Goal: Task Accomplishment & Management: Use online tool/utility

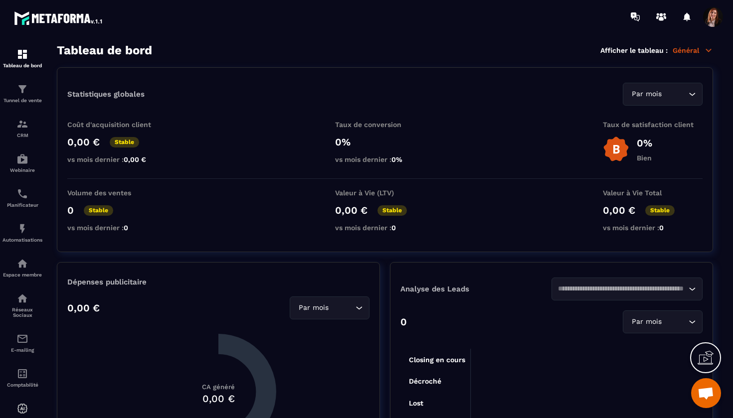
scroll to position [2761, 0]
click at [25, 94] on img at bounding box center [22, 89] width 12 height 12
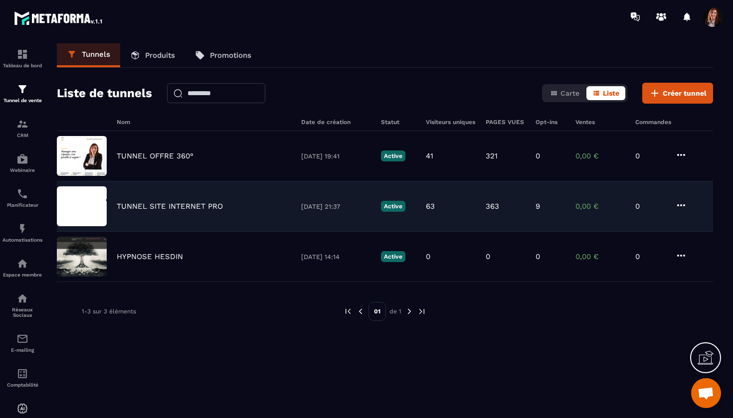
click at [145, 207] on p "TUNNEL SITE INTERNET PRO" at bounding box center [170, 206] width 106 height 9
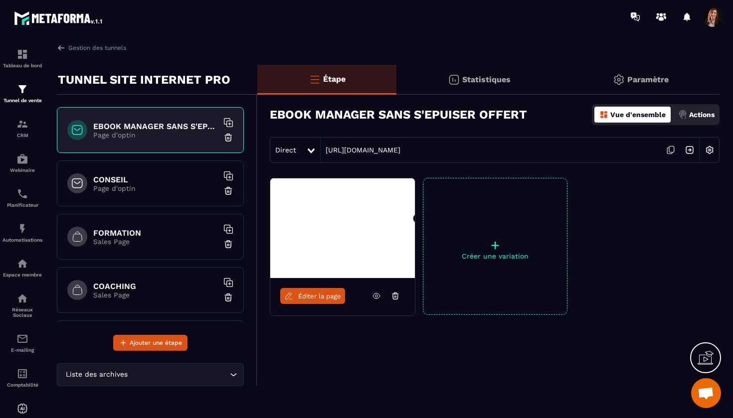
click at [133, 233] on h6 "FORMATION" at bounding box center [155, 232] width 125 height 9
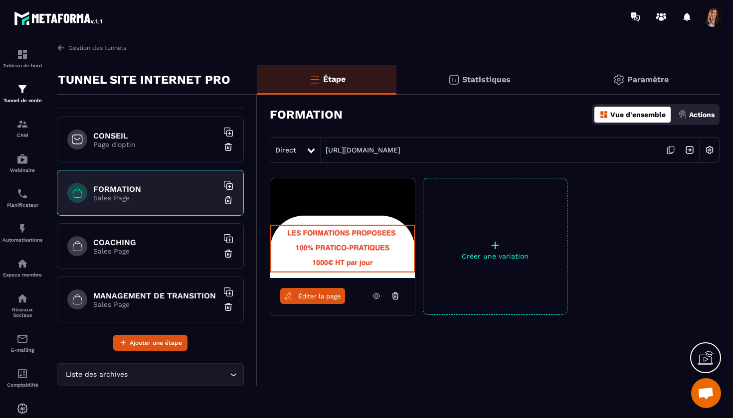
scroll to position [44, 0]
click at [313, 297] on span "Éditer la page" at bounding box center [319, 296] width 43 height 7
